Goal: Transaction & Acquisition: Book appointment/travel/reservation

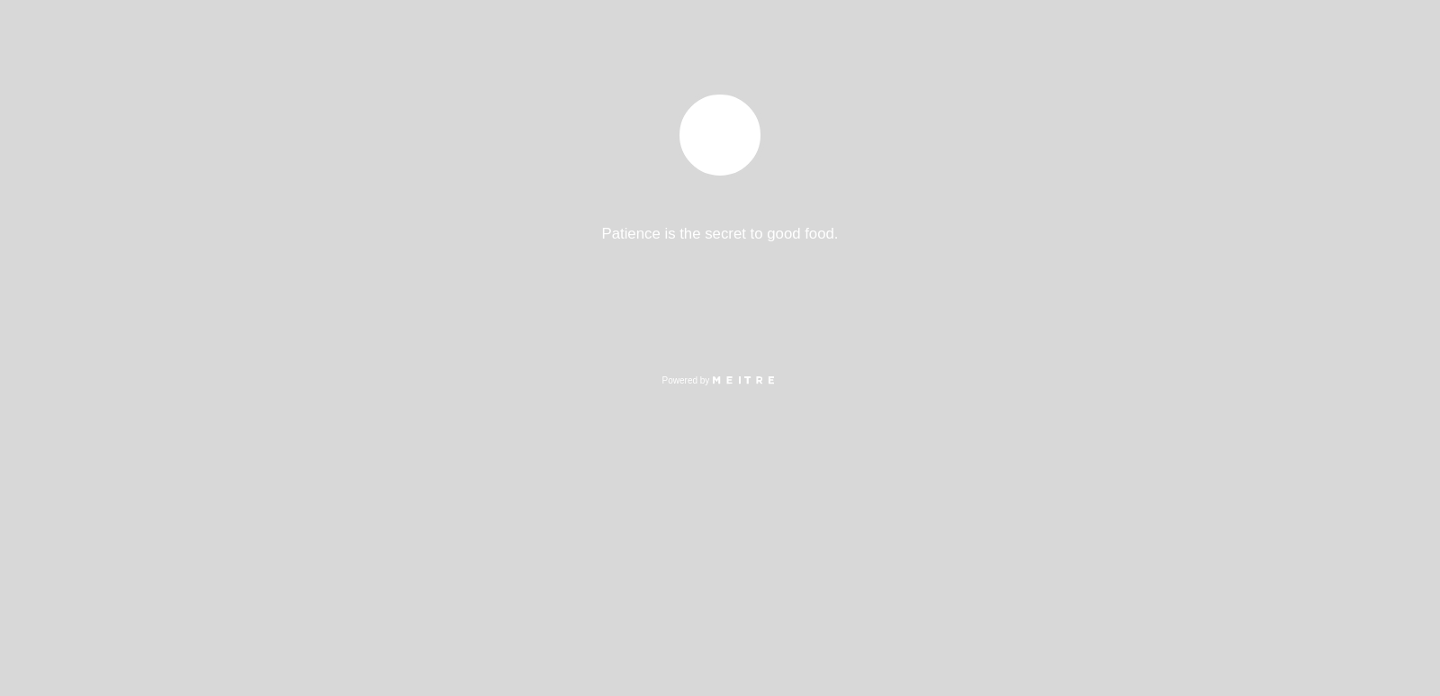
select select "es"
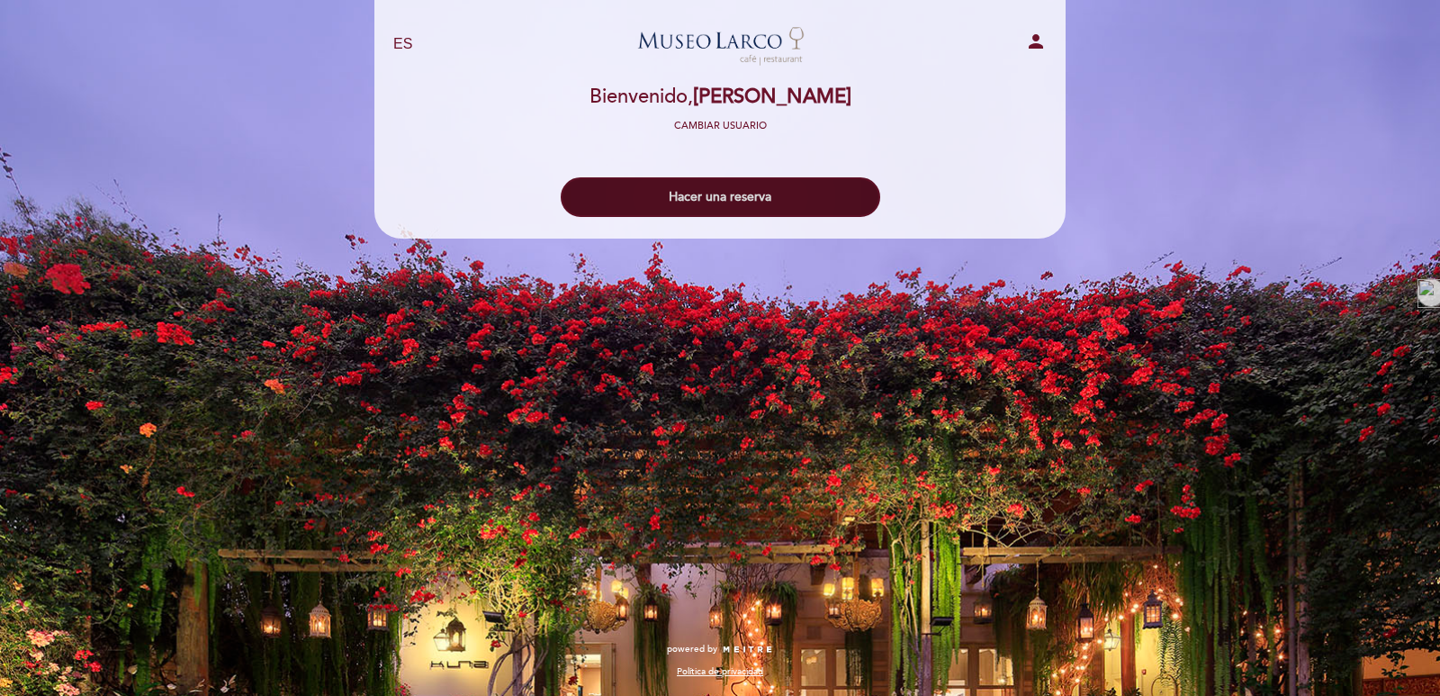
click at [766, 193] on button "Hacer una reserva" at bounding box center [720, 197] width 319 height 40
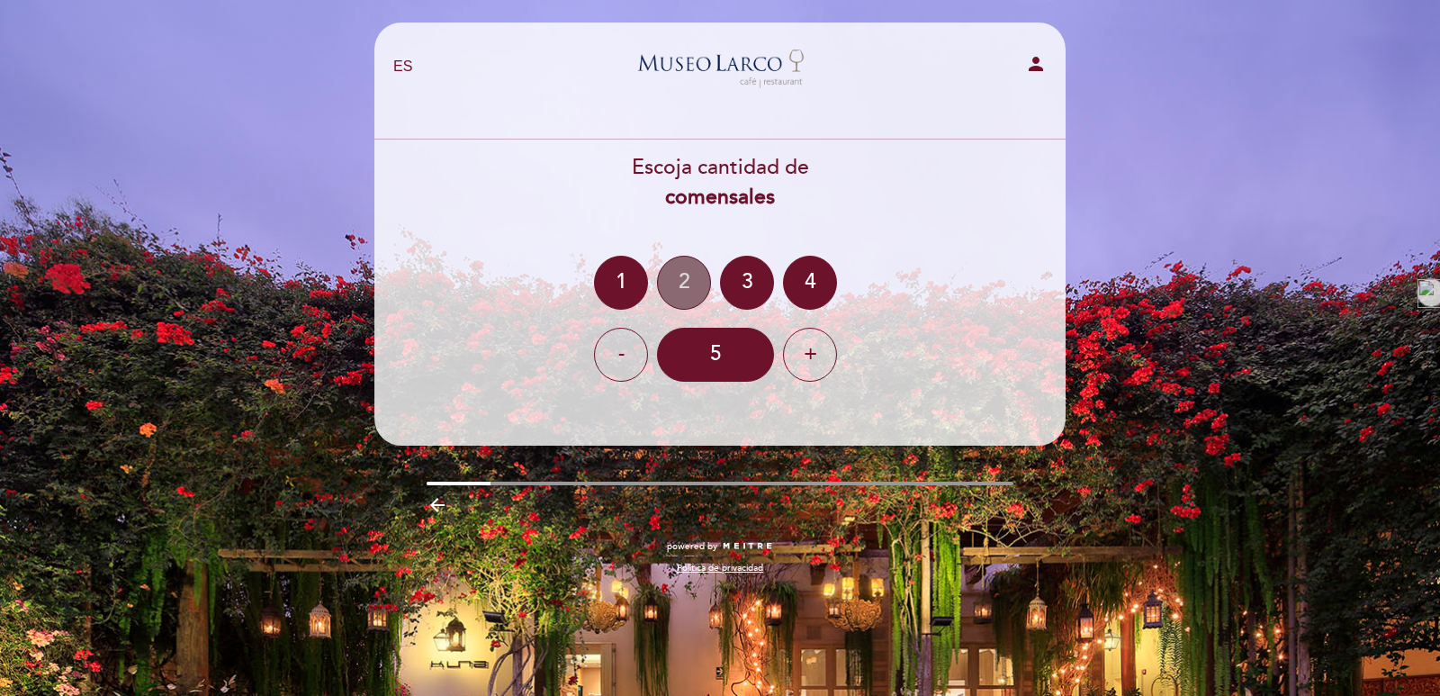
click at [692, 289] on div "2" at bounding box center [684, 283] width 54 height 54
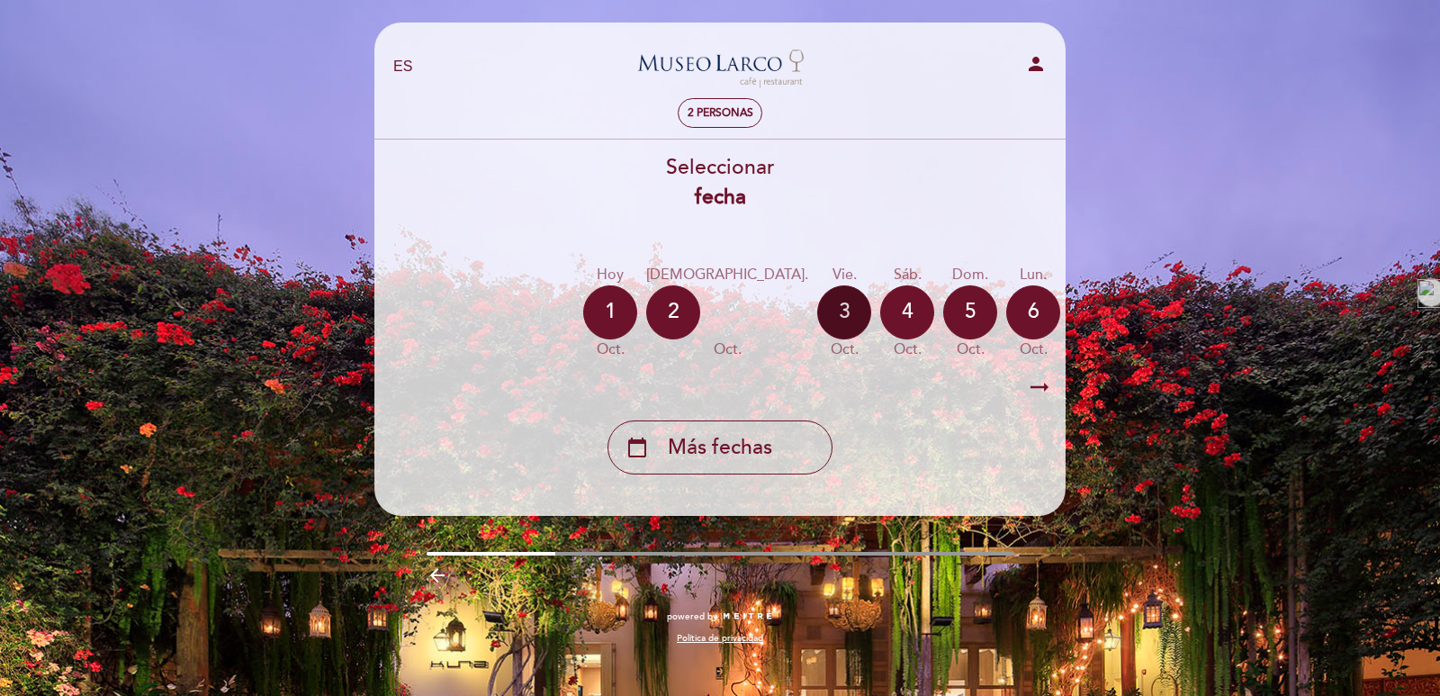
click at [817, 313] on div "3" at bounding box center [844, 312] width 54 height 54
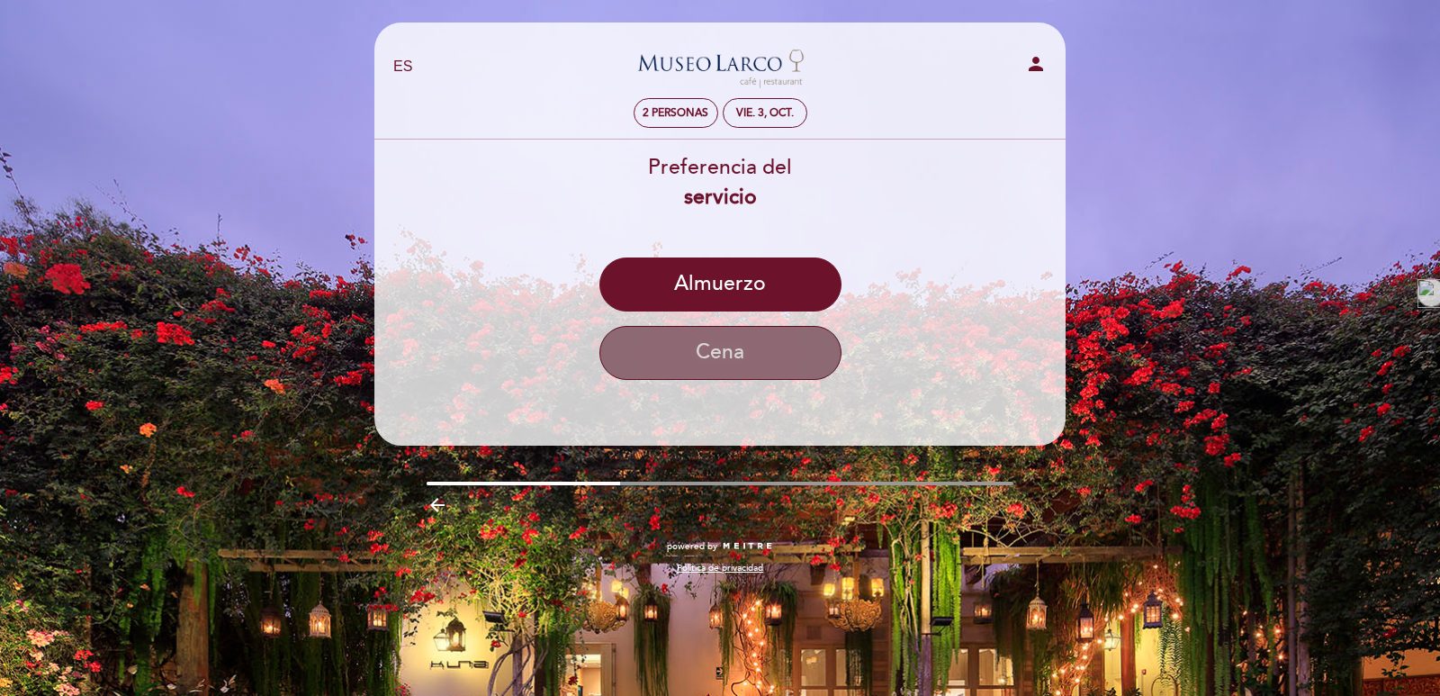
click at [741, 344] on button "Cena" at bounding box center [720, 353] width 242 height 54
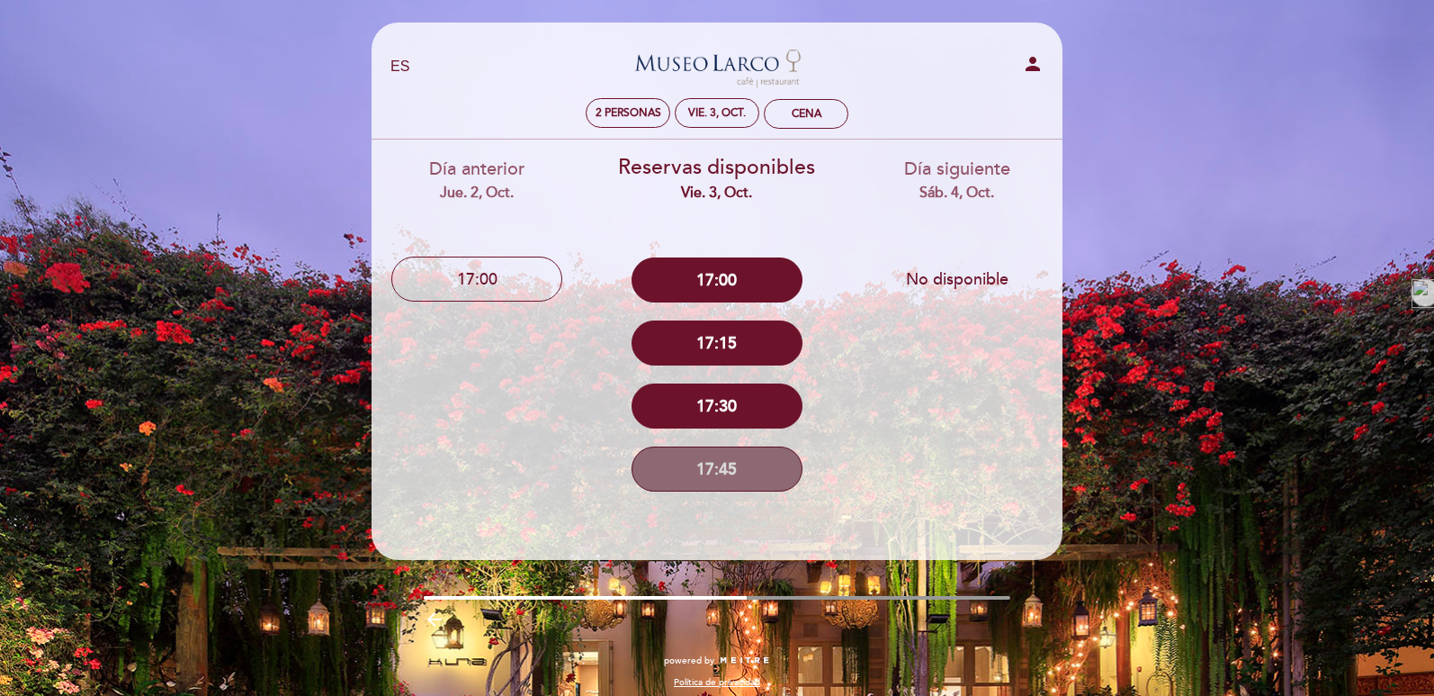
click at [730, 473] on button "17:45" at bounding box center [717, 468] width 171 height 45
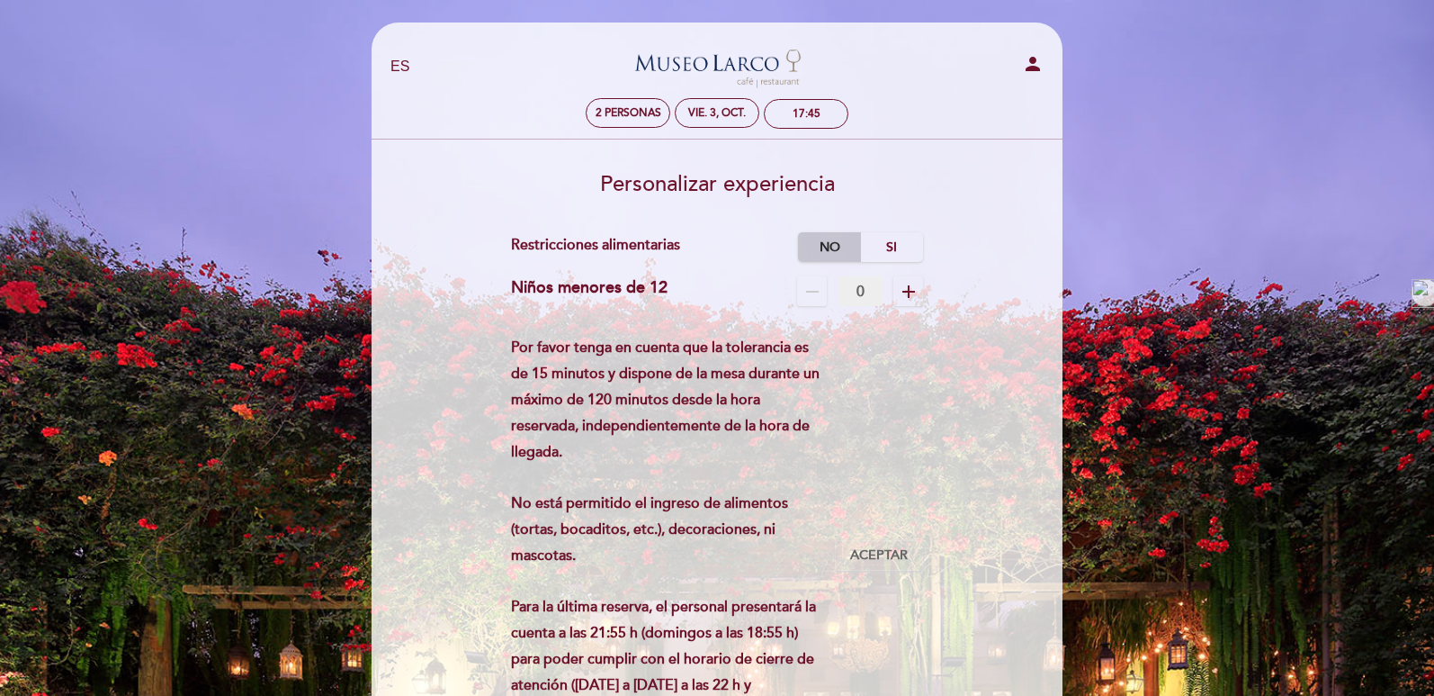
click at [833, 256] on label "No" at bounding box center [829, 247] width 63 height 30
click at [884, 560] on span "Aceptar" at bounding box center [879, 555] width 58 height 19
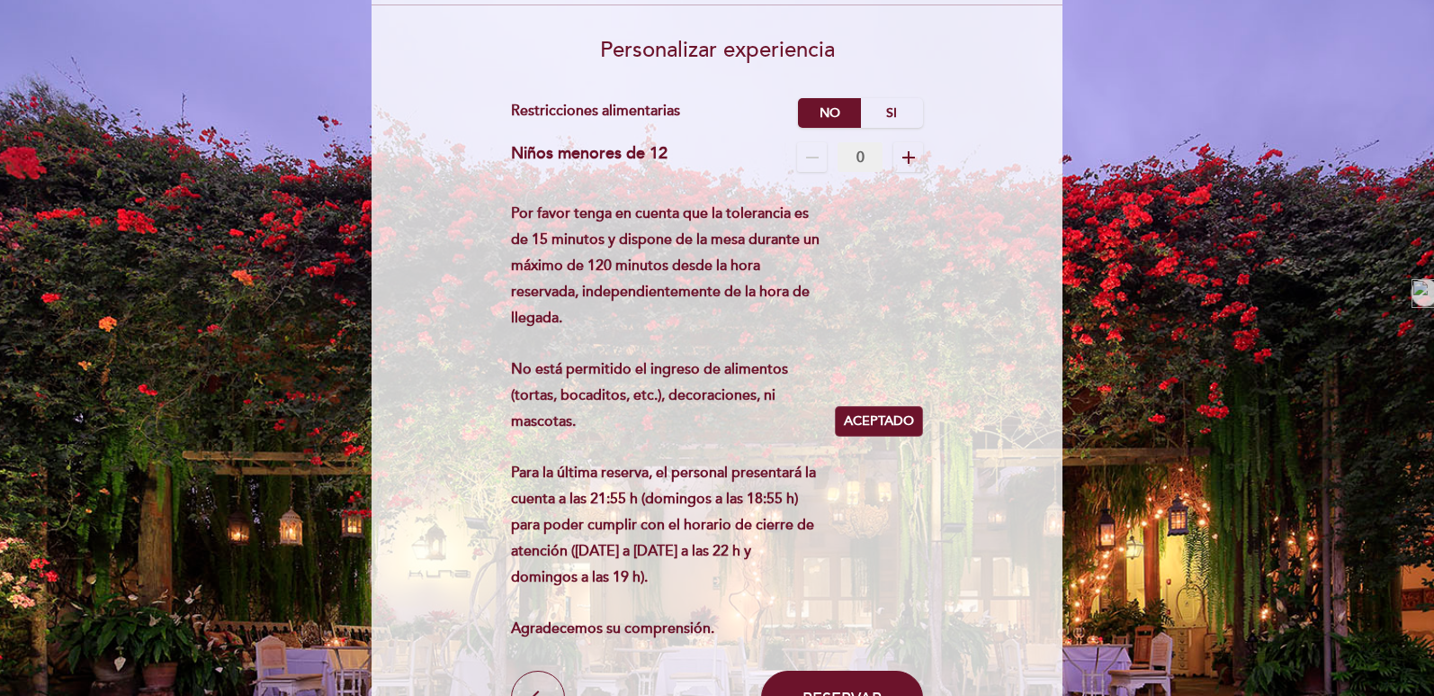
scroll to position [180, 0]
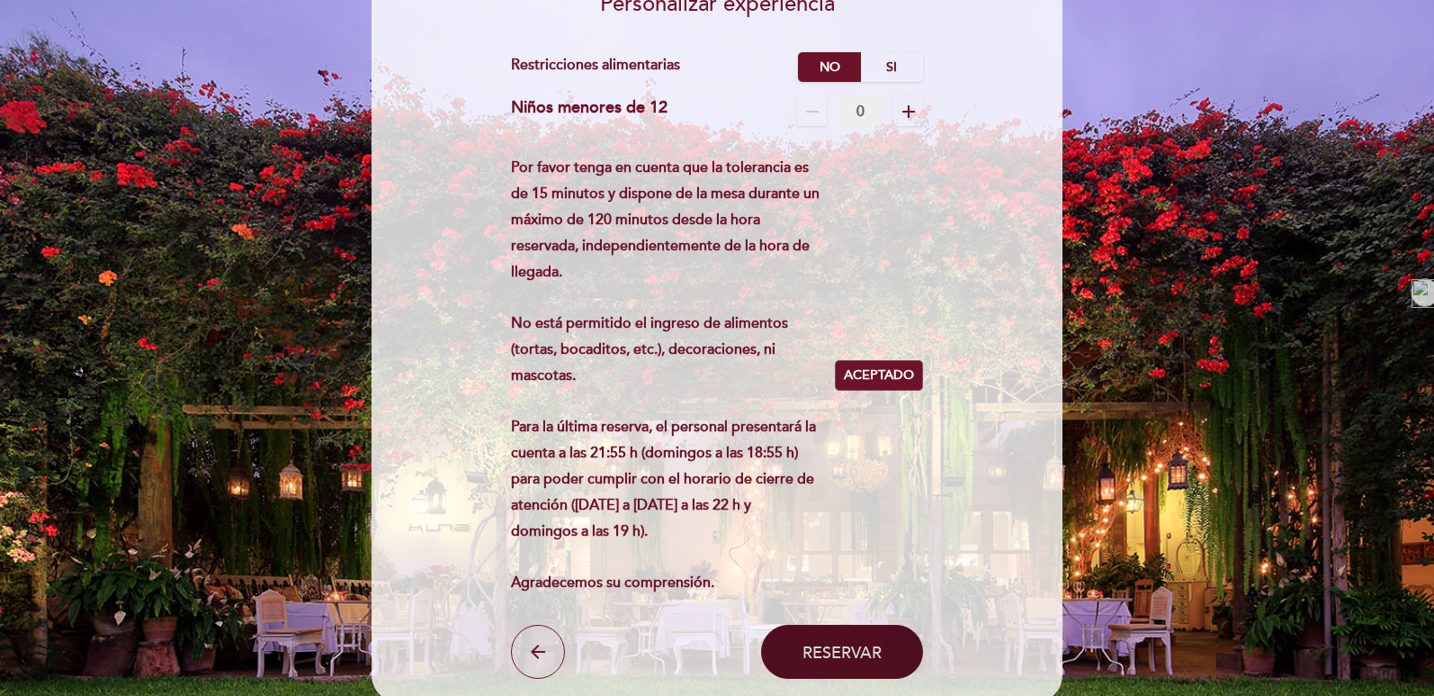
click at [842, 638] on button "Reservar" at bounding box center [842, 651] width 162 height 54
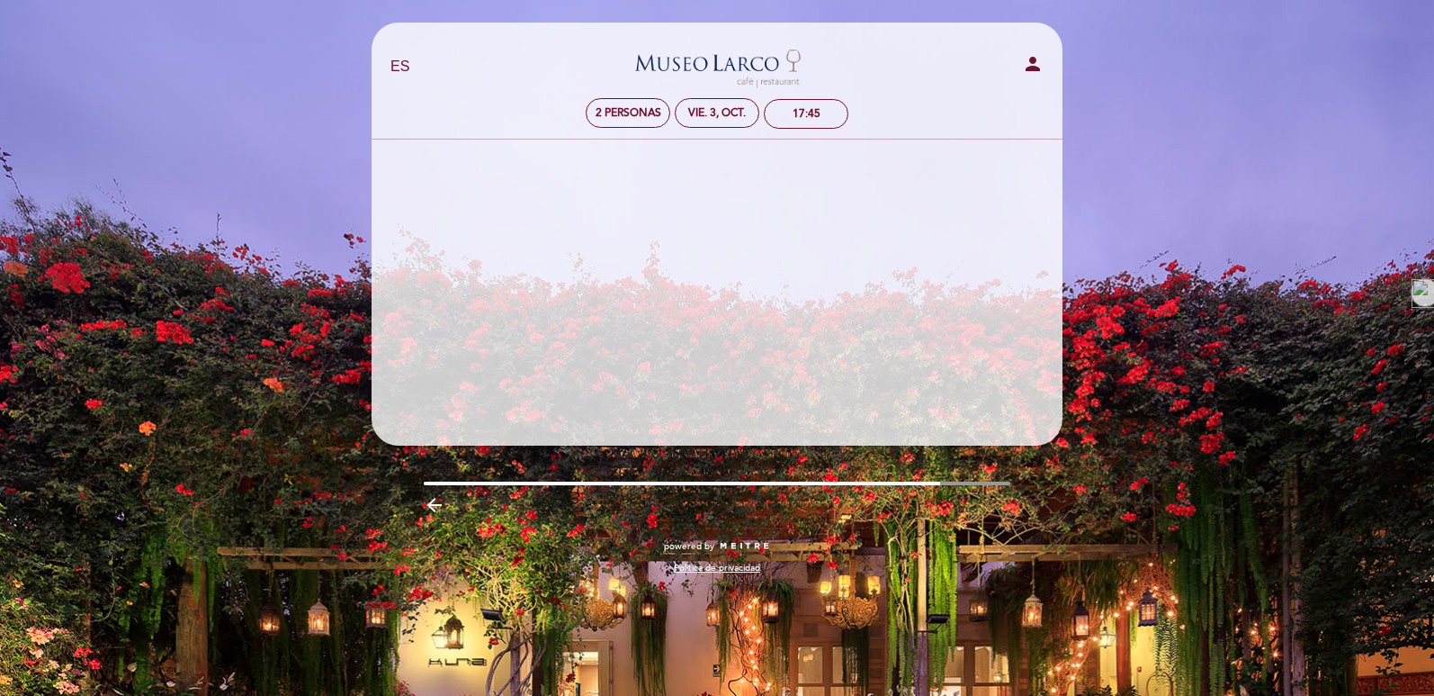
scroll to position [0, 0]
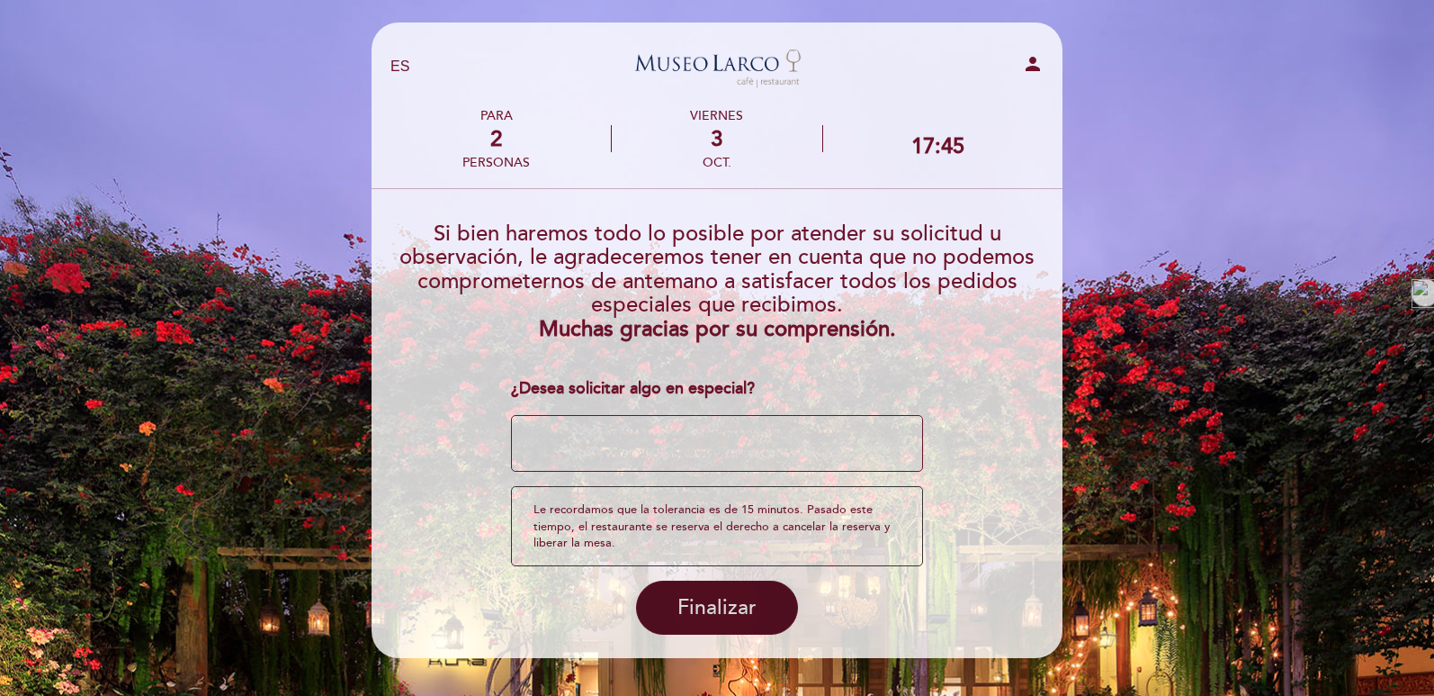
click at [739, 613] on span "Finalizar" at bounding box center [717, 607] width 79 height 25
